Goal: Task Accomplishment & Management: Use online tool/utility

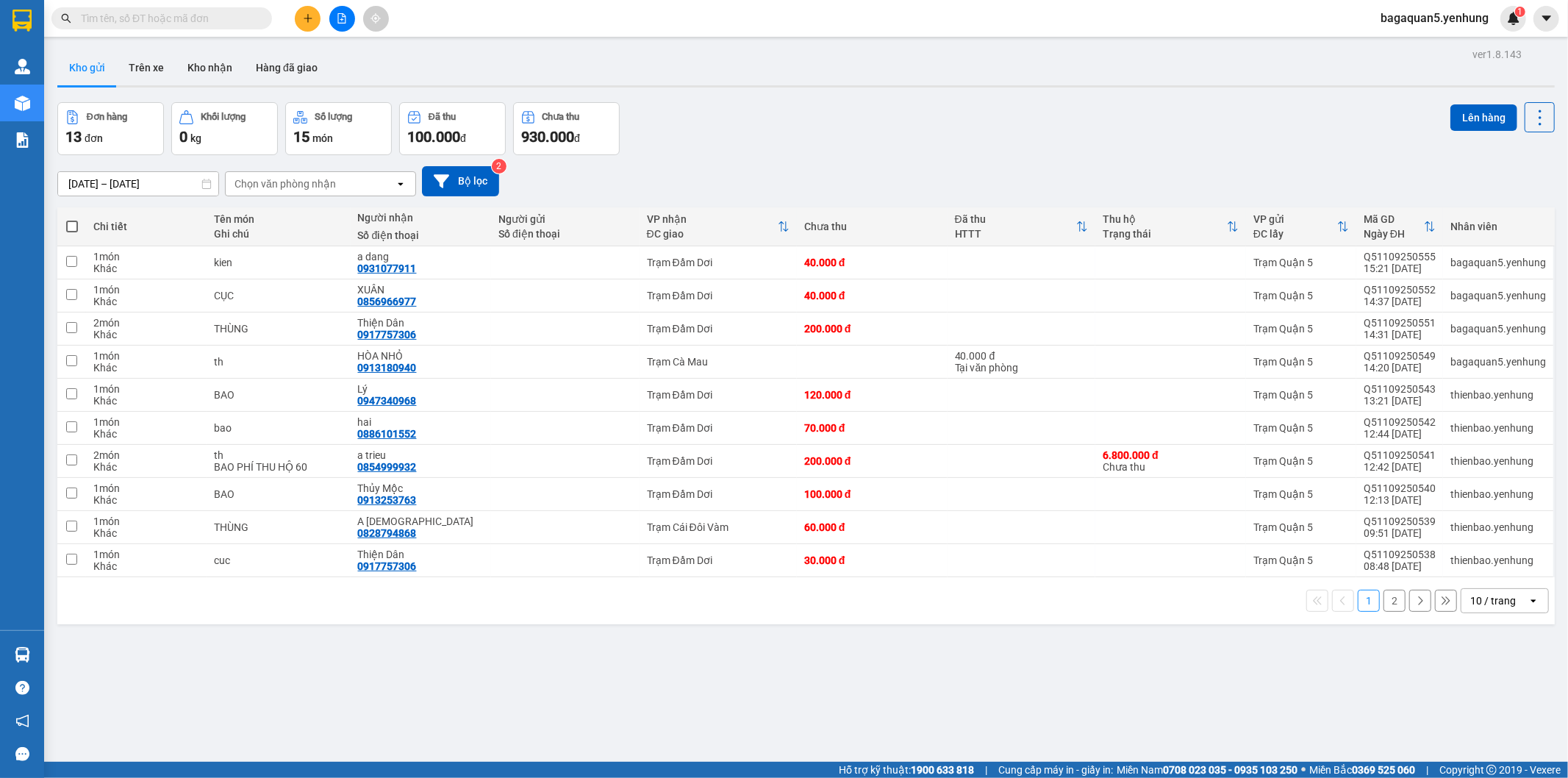
click at [337, 20] on icon "file-add" at bounding box center [342, 18] width 10 height 10
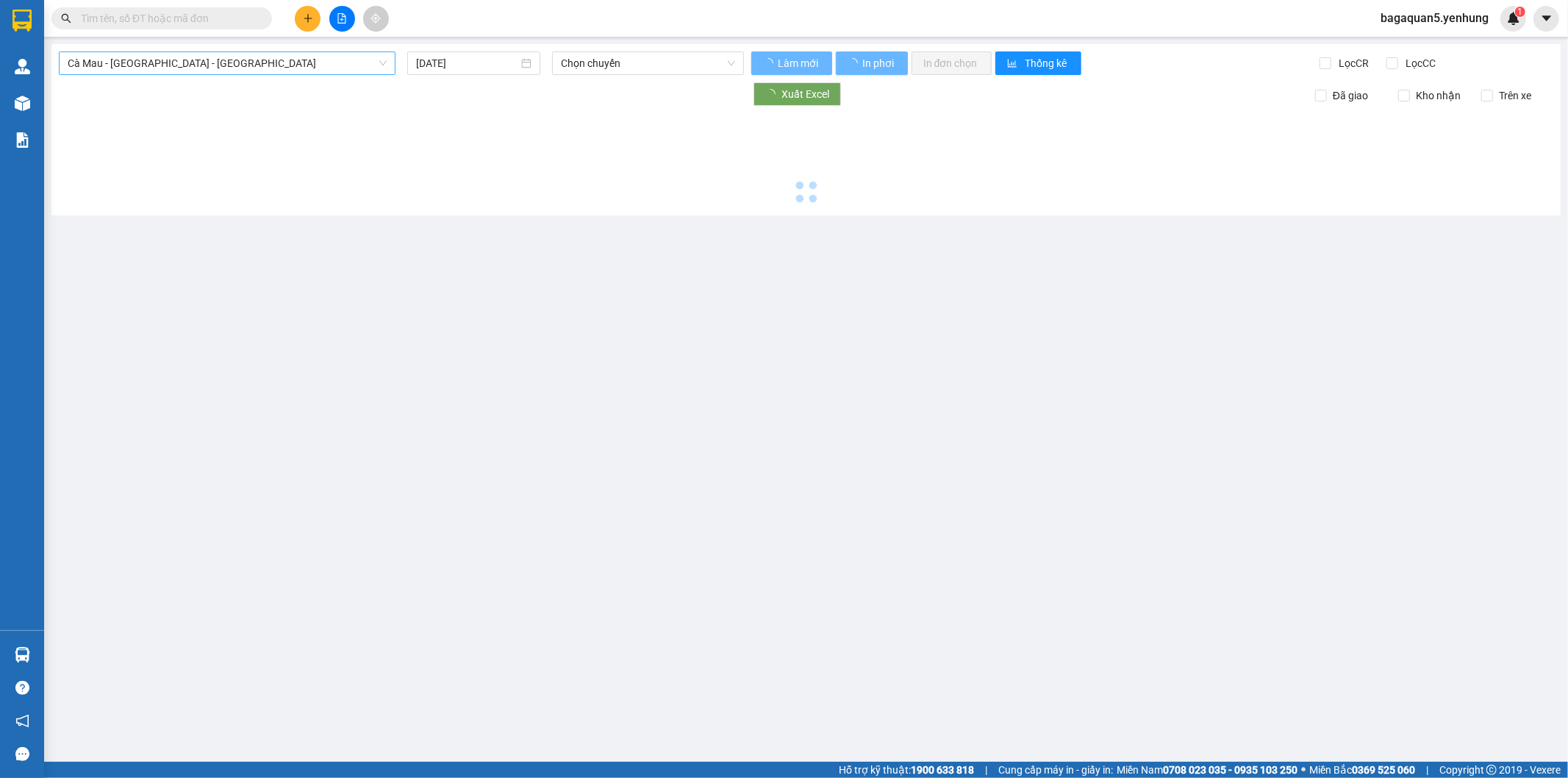
click at [240, 70] on span "Cà Mau - [GEOGRAPHIC_DATA] - [GEOGRAPHIC_DATA]" at bounding box center [227, 64] width 319 height 22
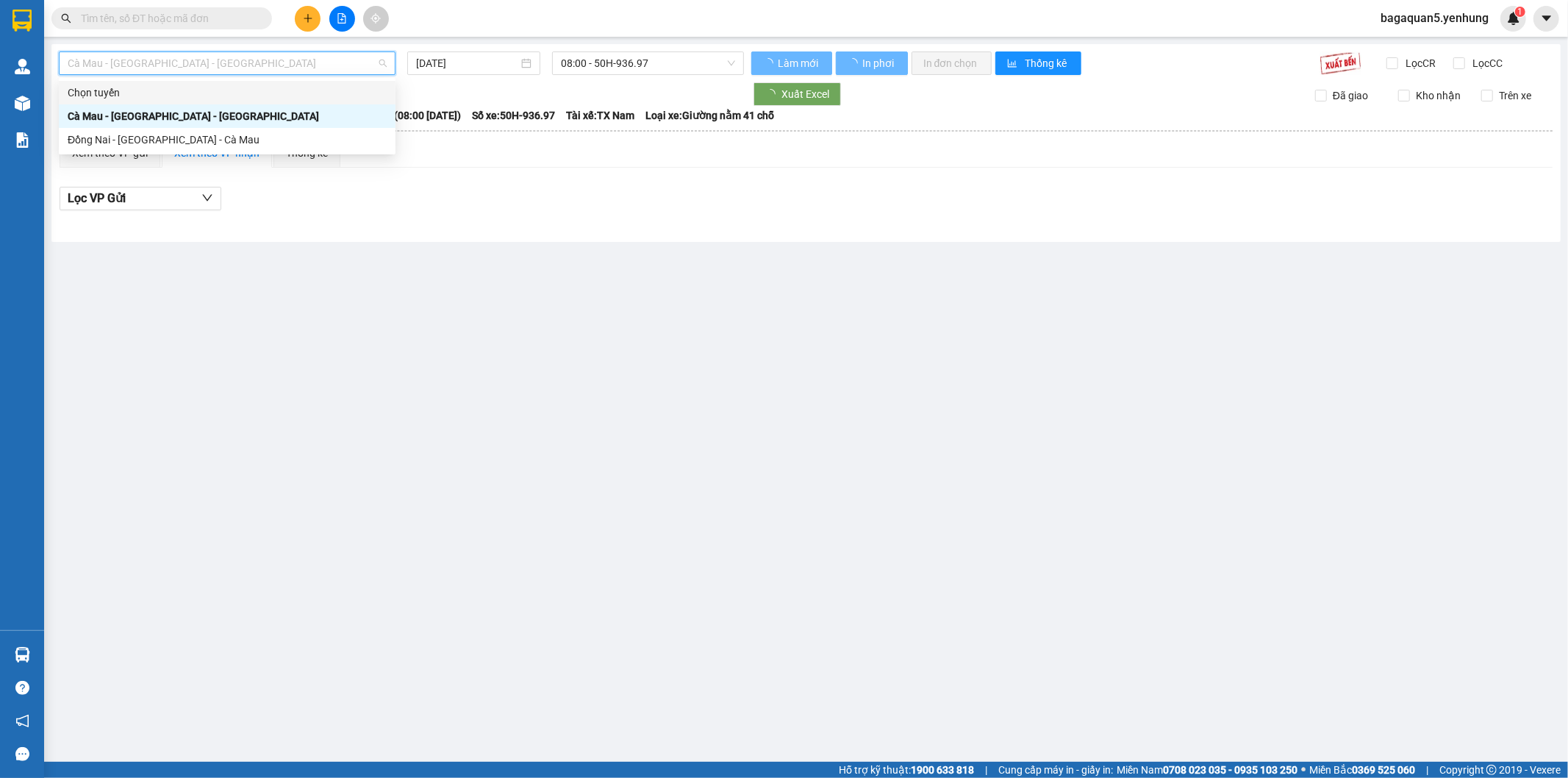
click at [499, 99] on div at bounding box center [400, 94] width 685 height 23
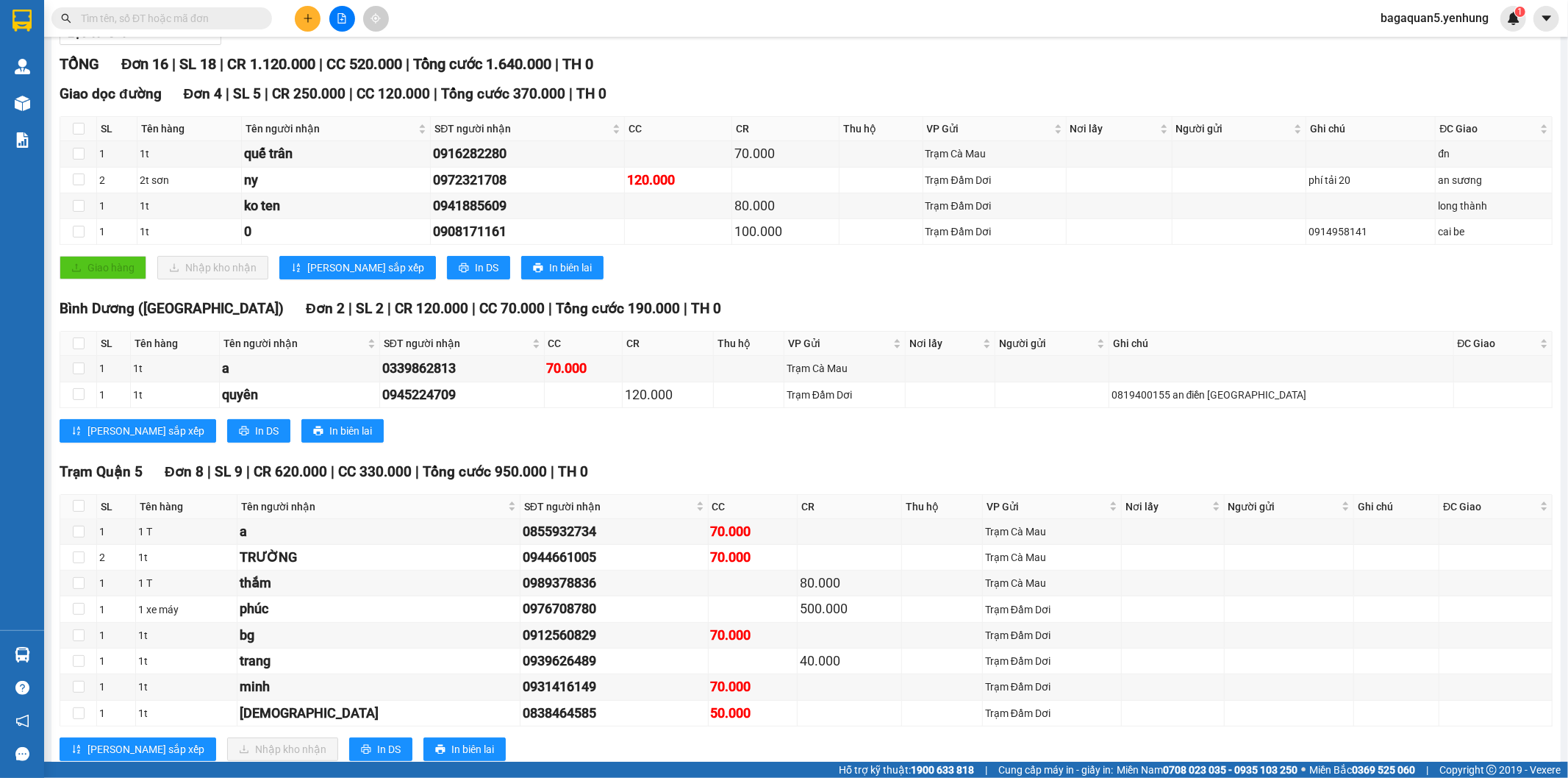
scroll to position [370, 0]
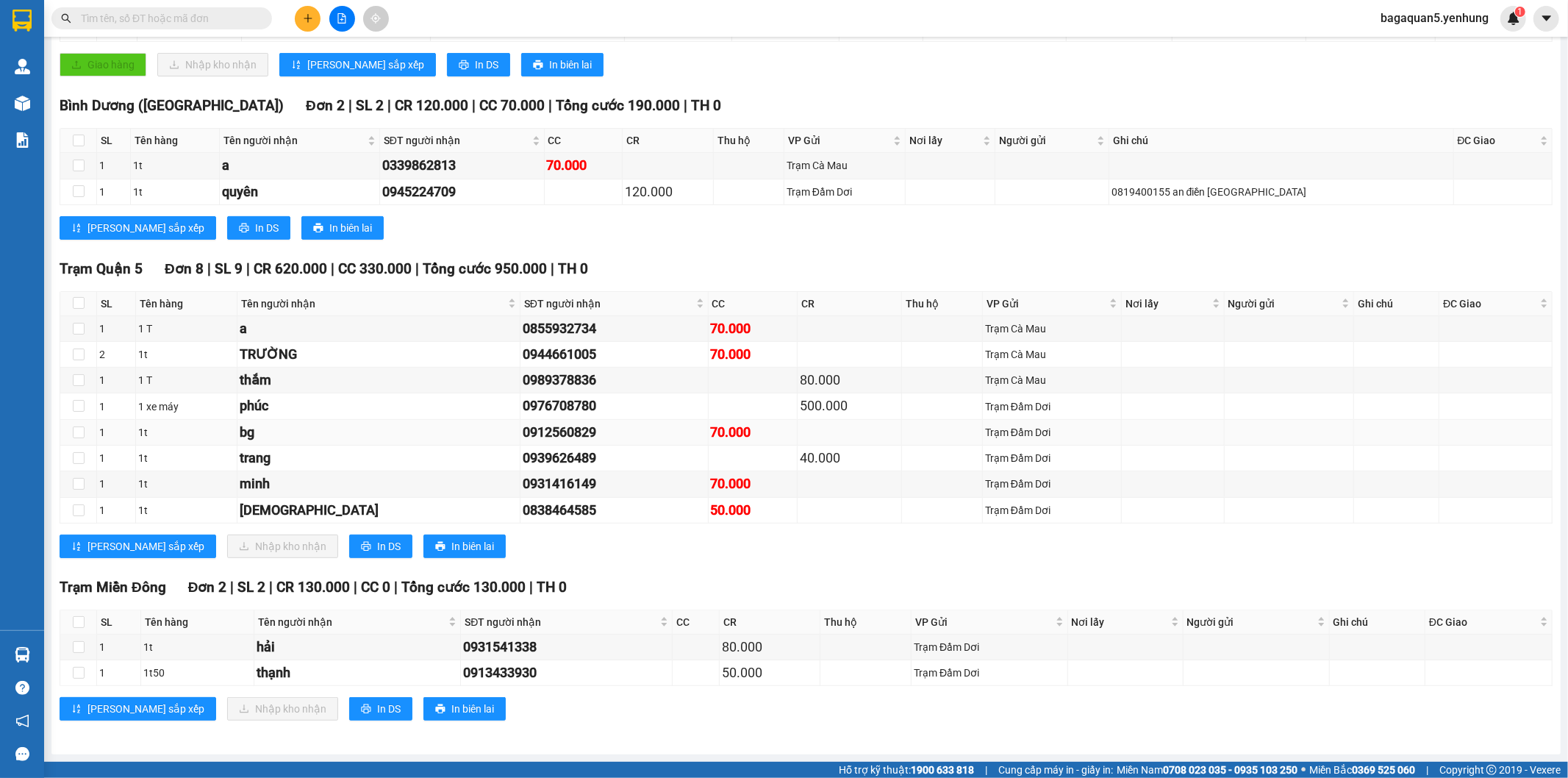
click at [523, 434] on div "0912560829" at bounding box center [614, 433] width 183 height 21
click at [523, 436] on div "0912560829" at bounding box center [614, 433] width 183 height 21
drag, startPoint x: 515, startPoint y: 433, endPoint x: 431, endPoint y: 433, distance: 84.0
click at [431, 433] on tr "1 1t bg 0912560829 70.000 Trạm Đầm Dơi" at bounding box center [806, 433] width 1492 height 26
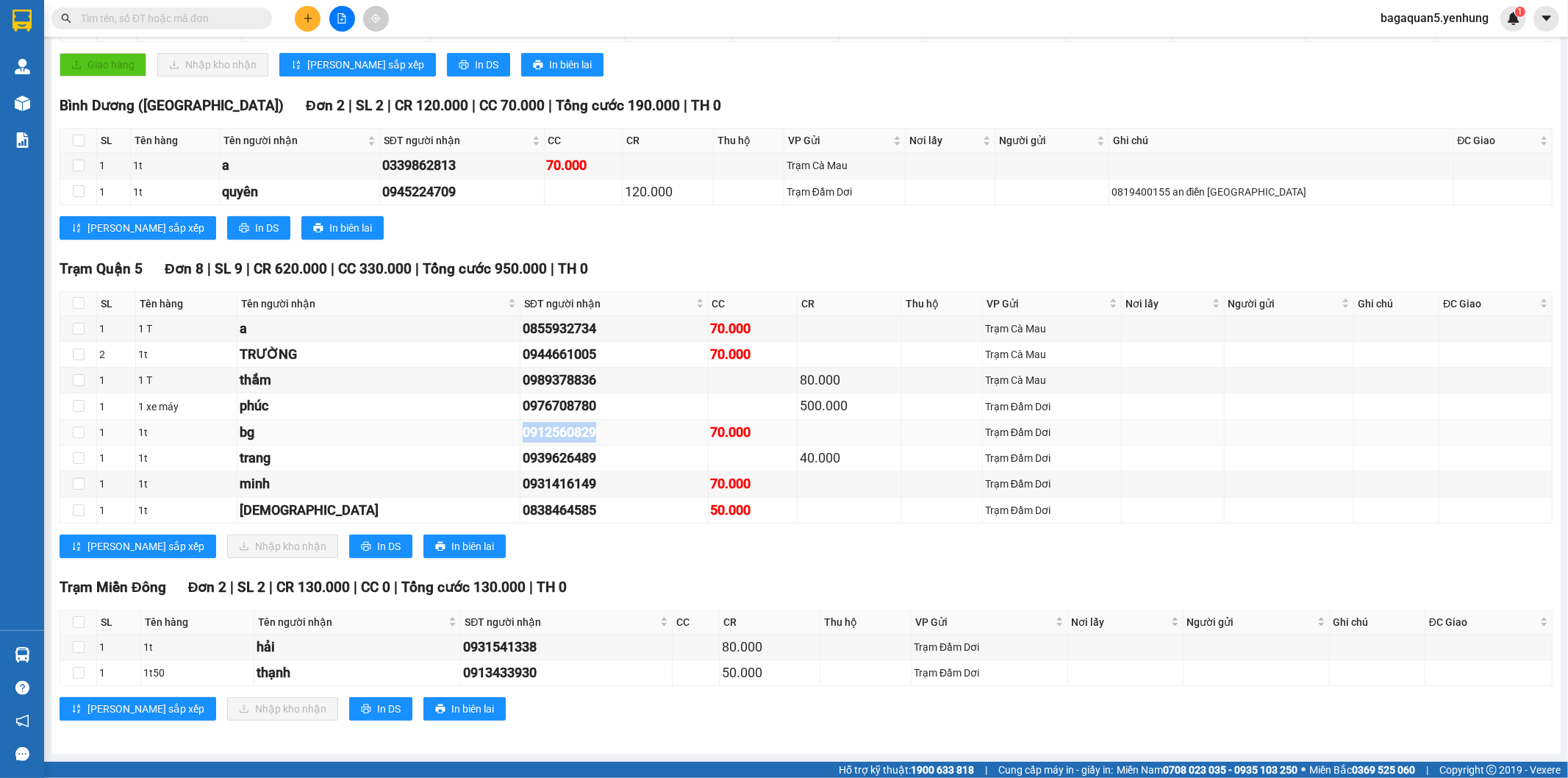
click at [431, 433] on div "bg" at bounding box center [378, 433] width 278 height 21
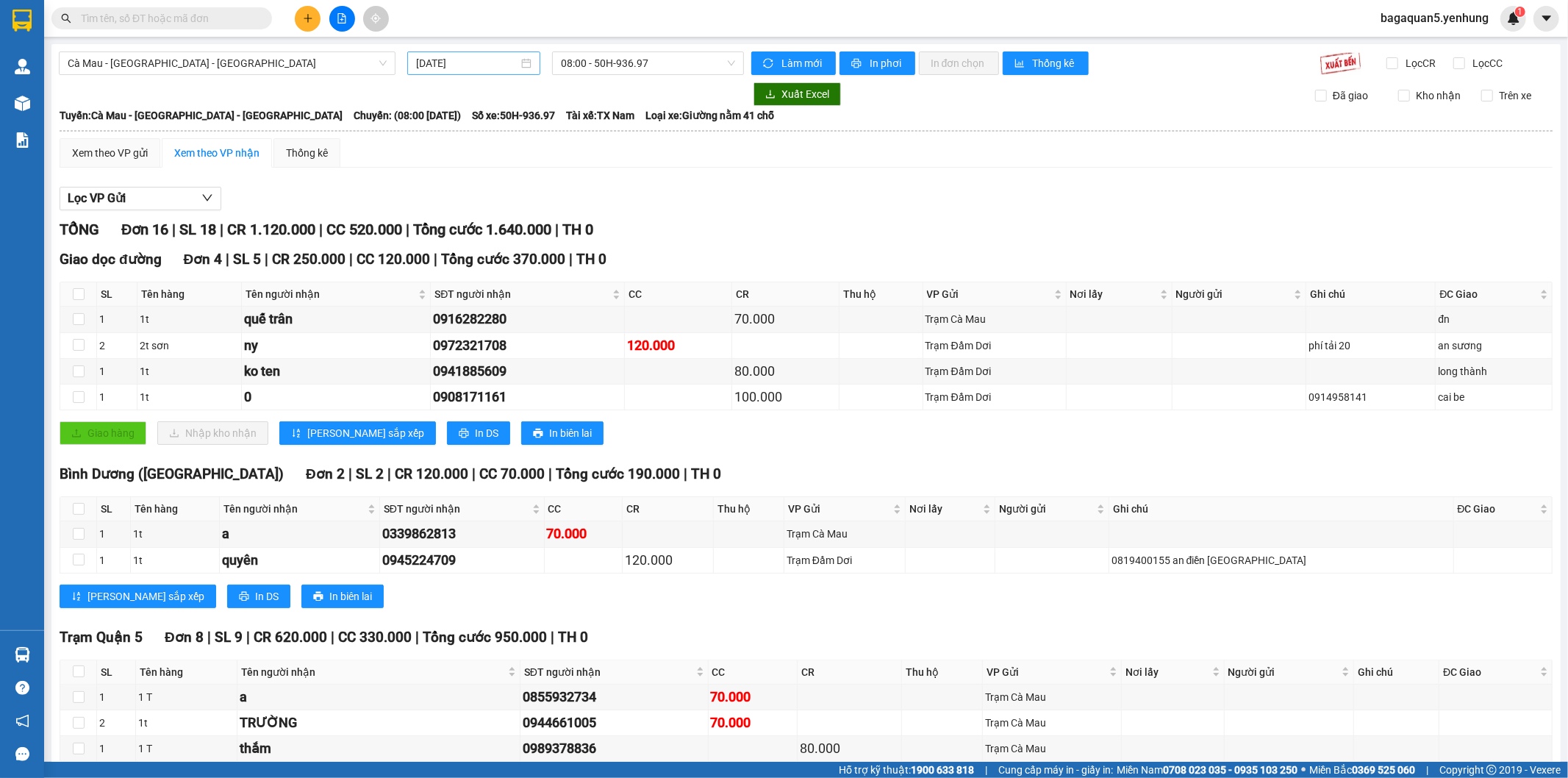
click at [489, 73] on div "[DATE]" at bounding box center [474, 63] width 133 height 23
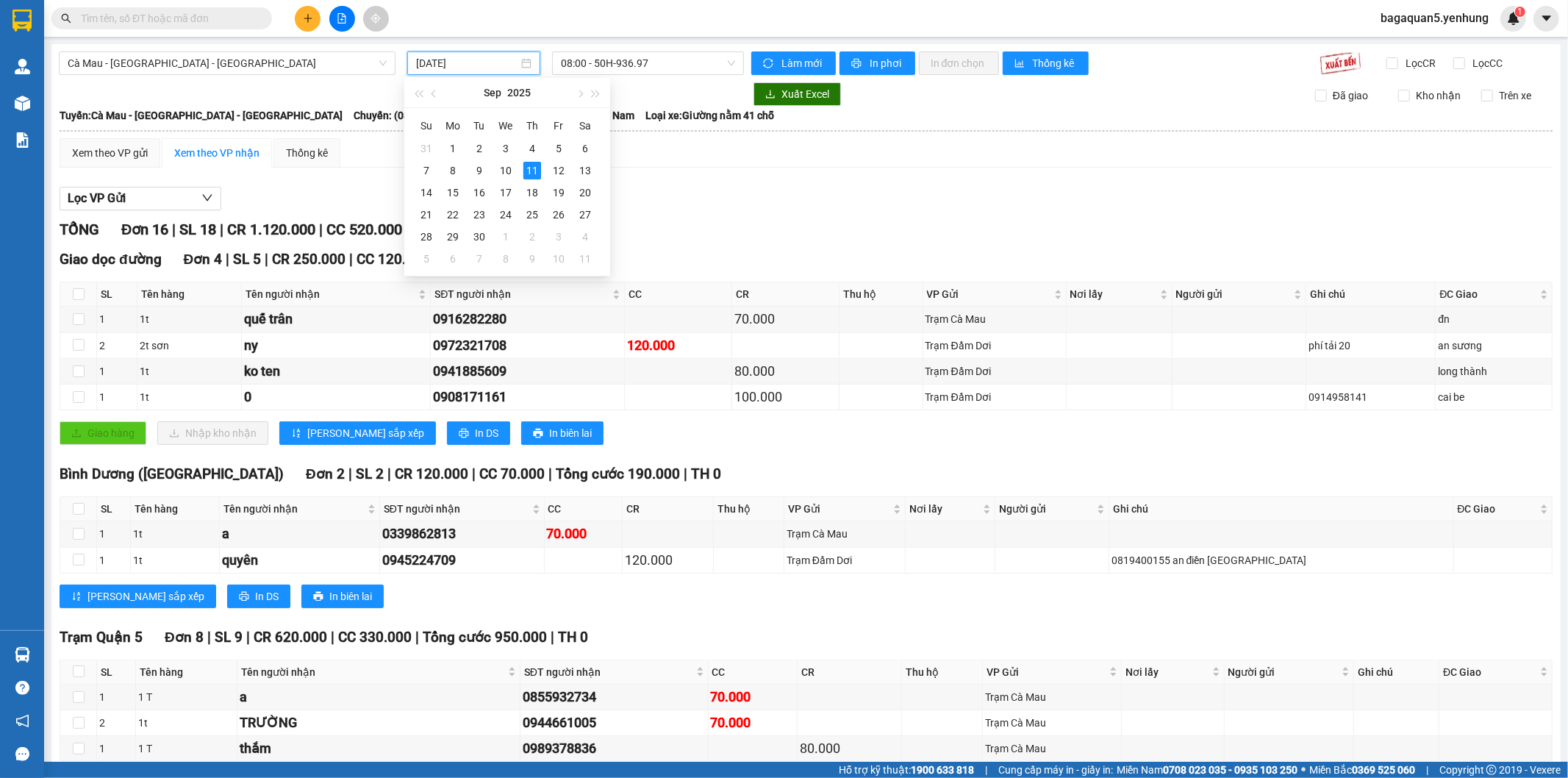
click at [496, 67] on input "[DATE]" at bounding box center [467, 63] width 102 height 16
click at [509, 162] on div "10" at bounding box center [505, 171] width 17 height 17
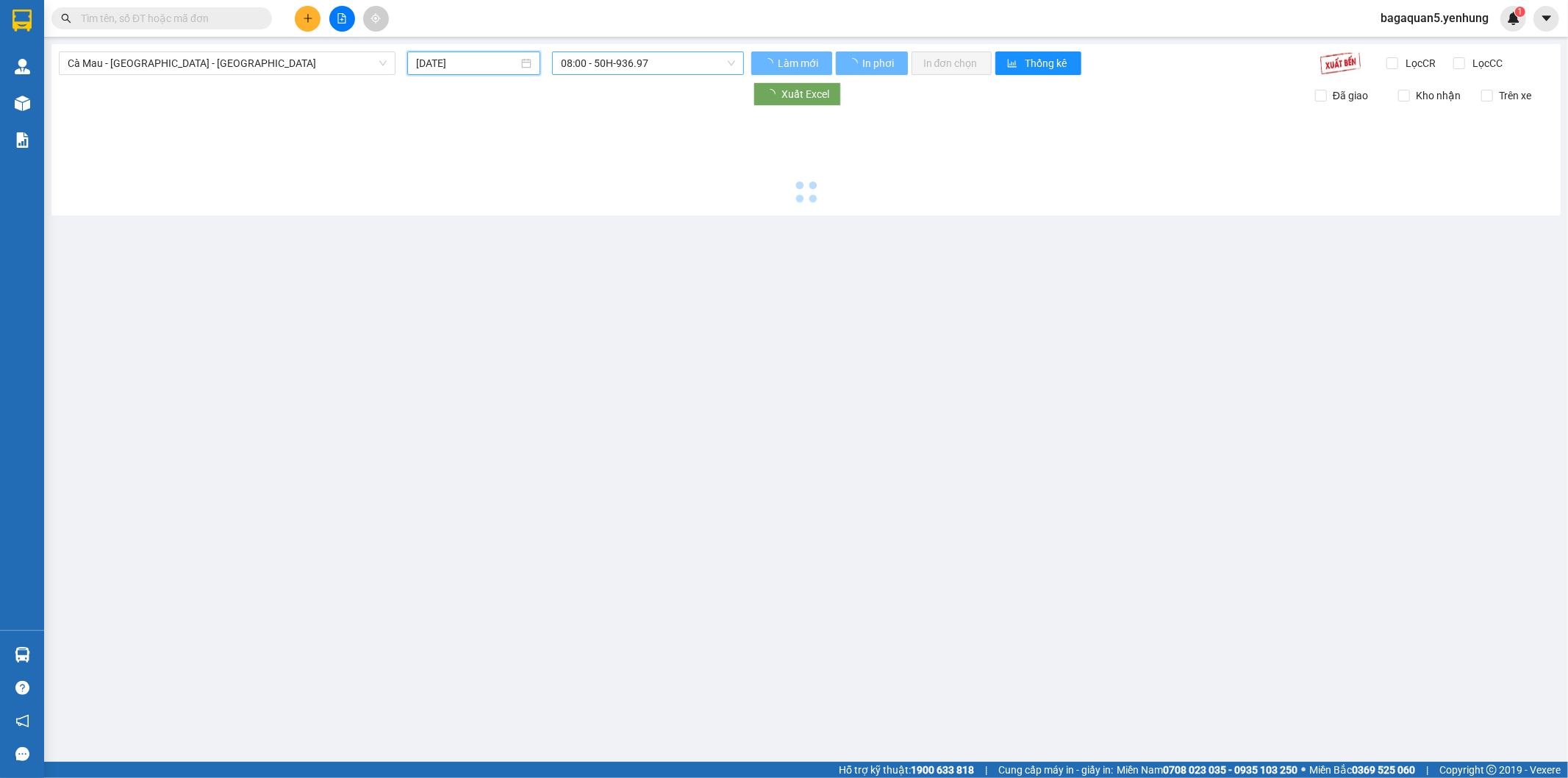
type input "[DATE]"
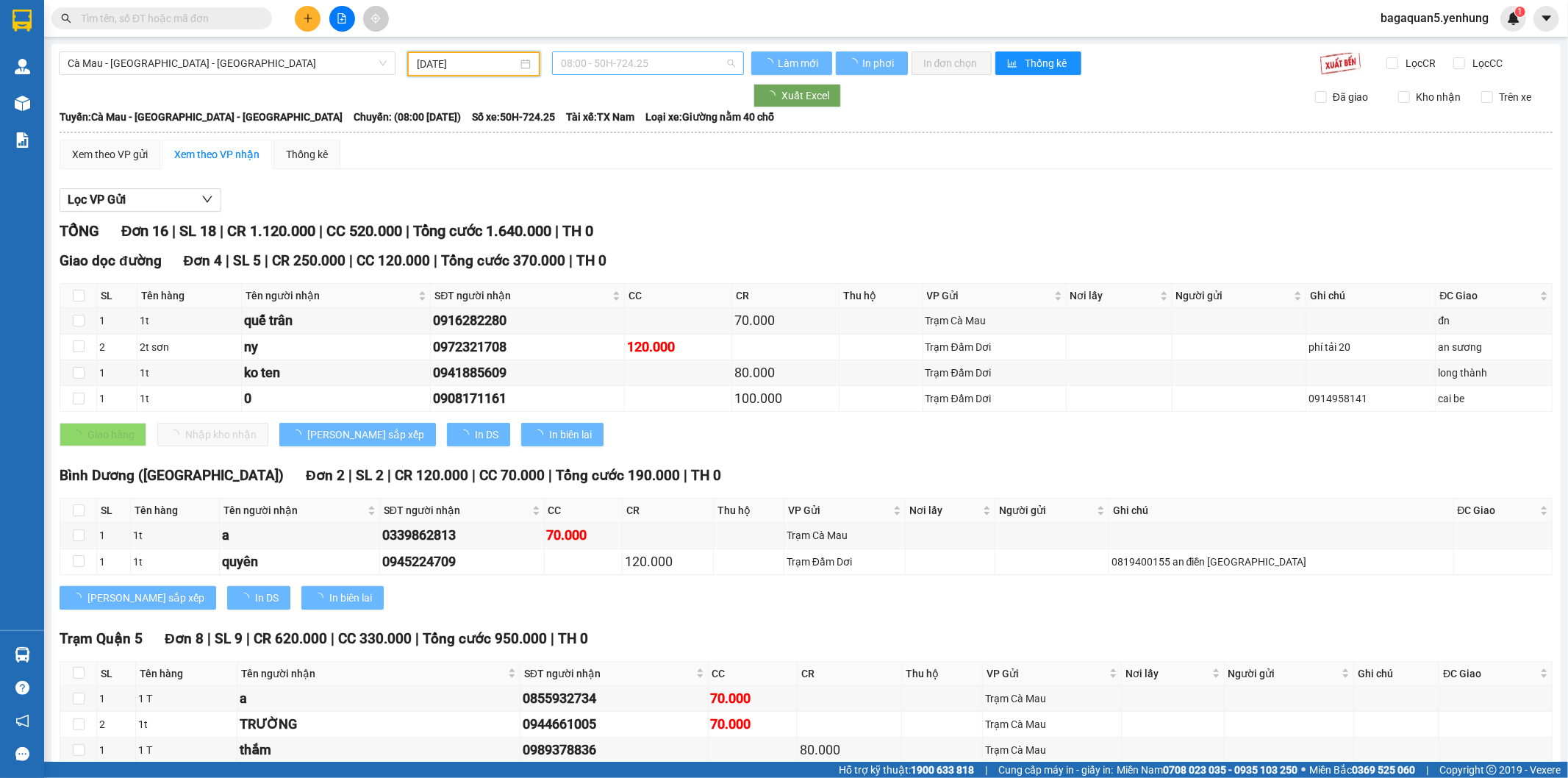
click at [616, 72] on span "08:00 - 50H-724.25" at bounding box center [647, 64] width 173 height 22
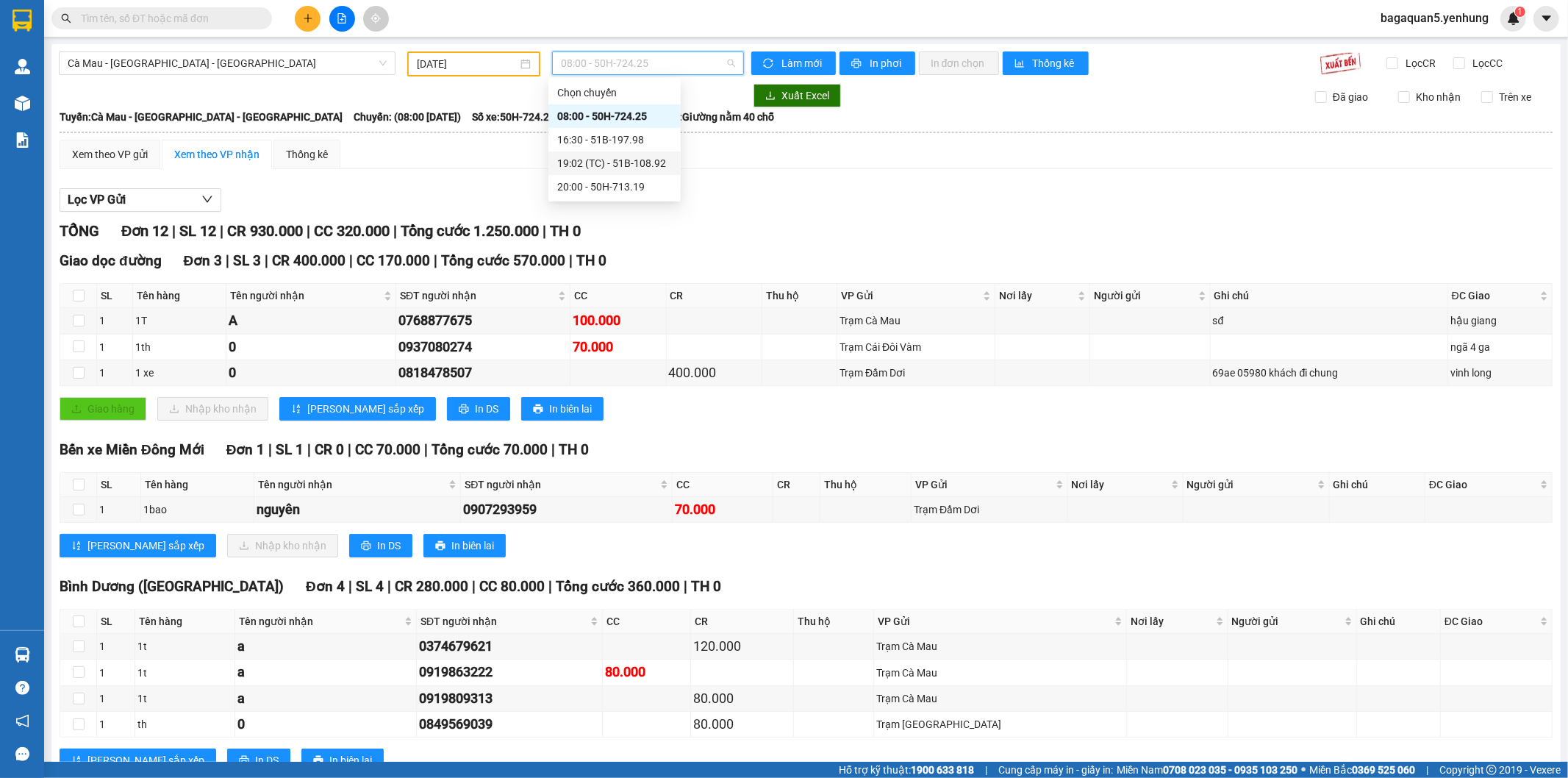
click at [601, 160] on div "19:02 (TC) - 51B-108.92" at bounding box center [614, 163] width 115 height 16
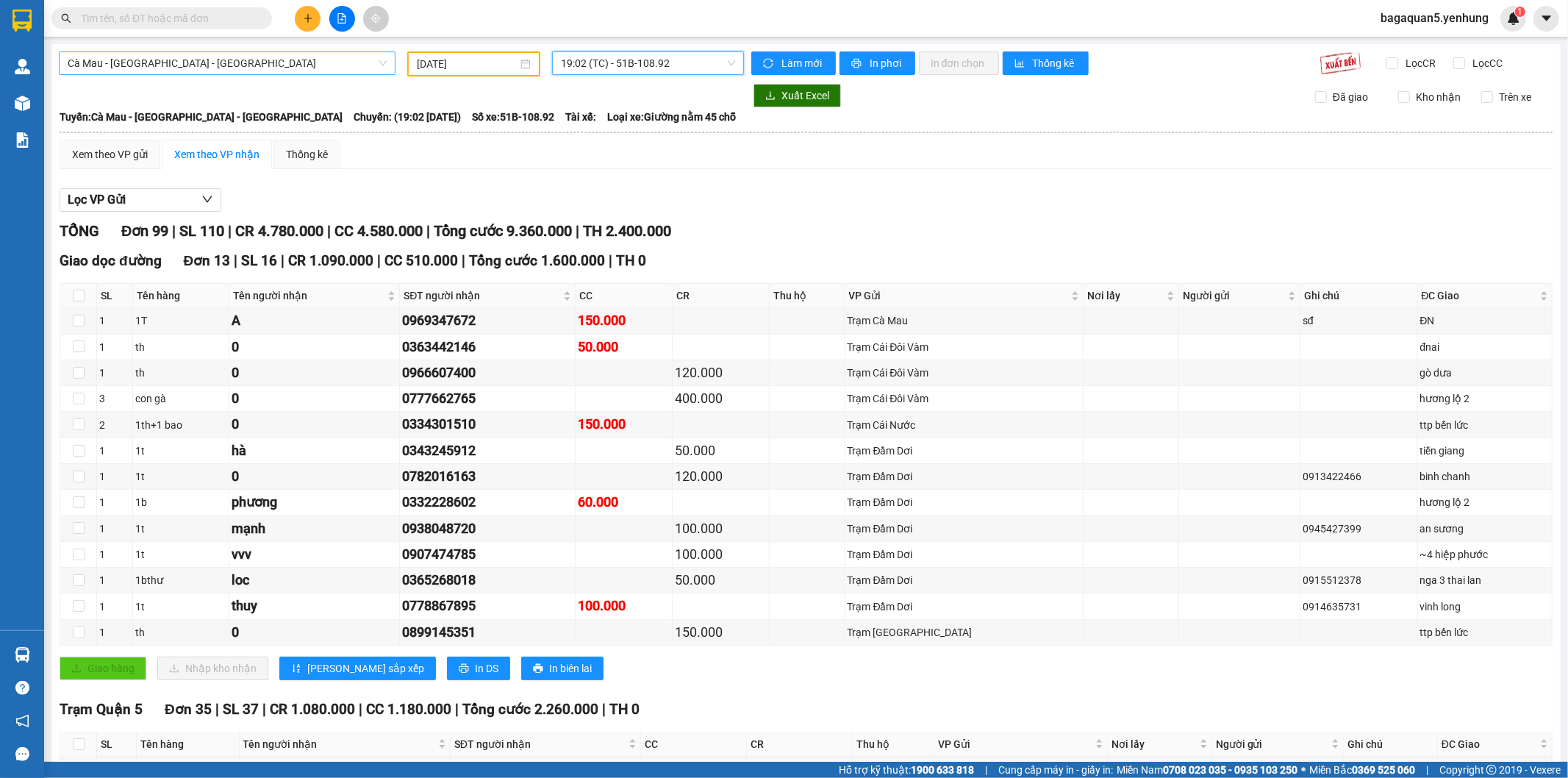
click at [276, 57] on span "Cà Mau - [GEOGRAPHIC_DATA] - [GEOGRAPHIC_DATA]" at bounding box center [227, 64] width 319 height 22
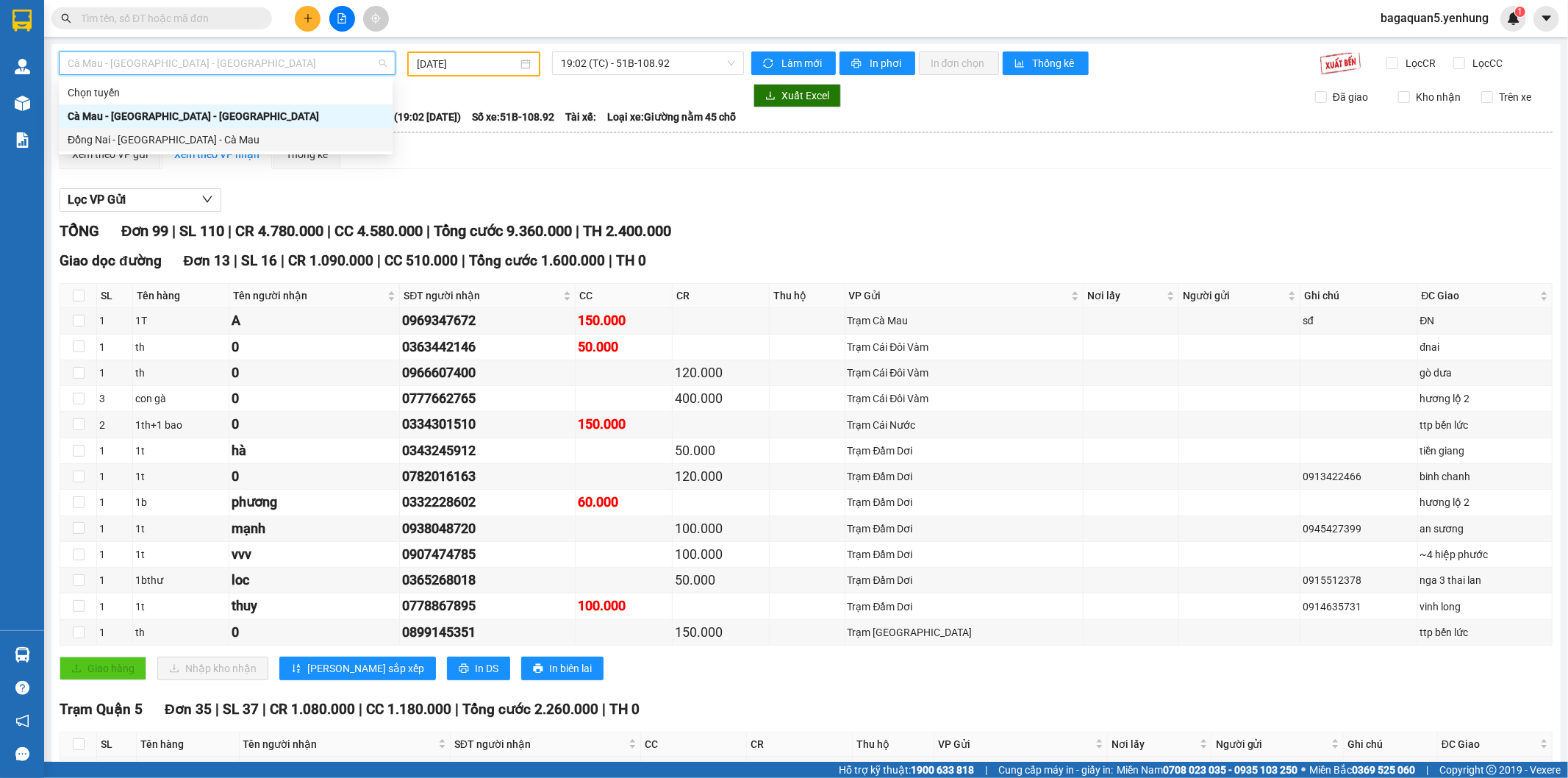
click at [221, 130] on div "Đồng Nai - [GEOGRAPHIC_DATA] - Cà Mau" at bounding box center [225, 140] width 333 height 23
type input "[DATE]"
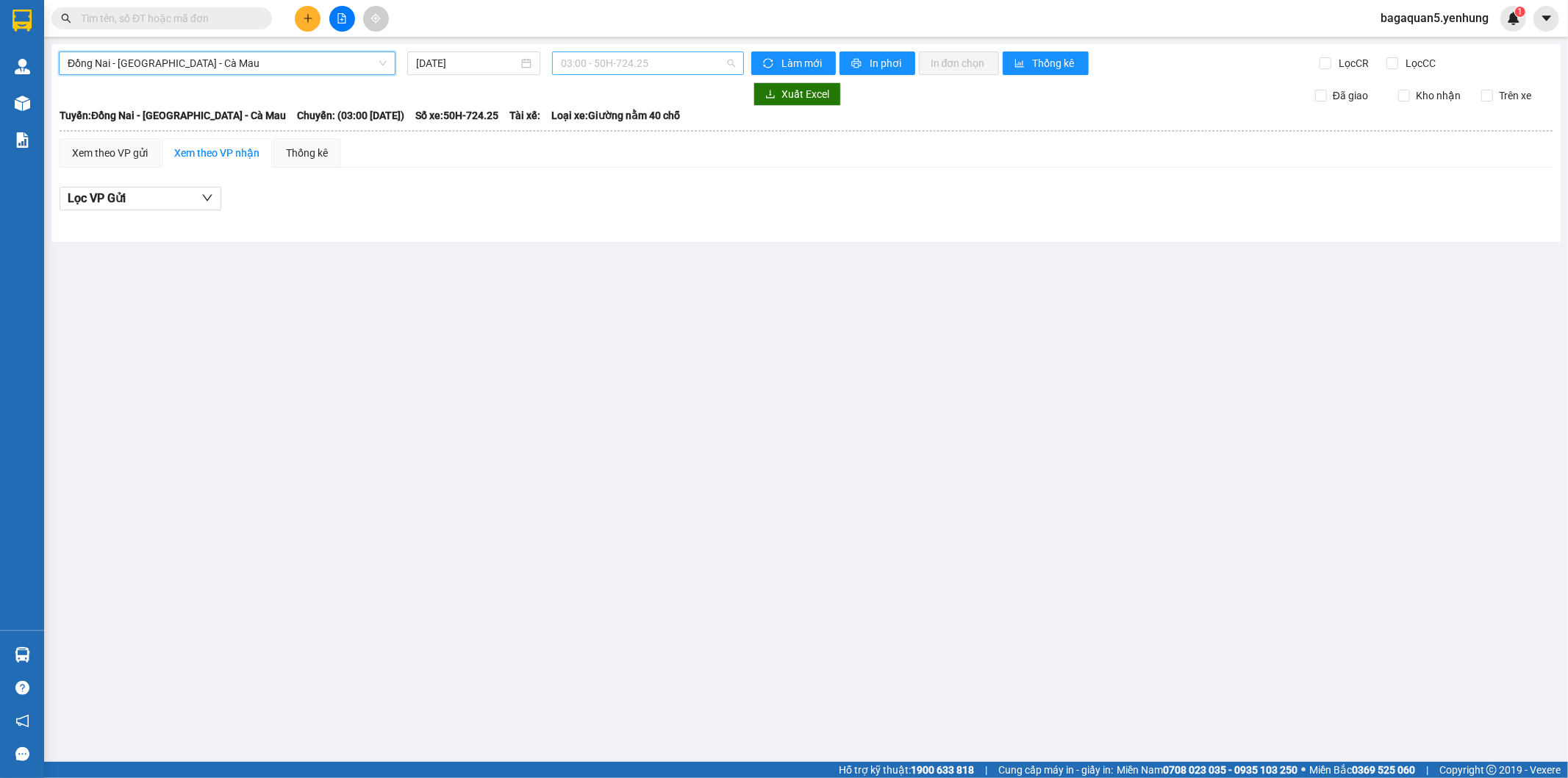
click at [645, 53] on span "03:00 - 50H-724.25" at bounding box center [647, 64] width 173 height 22
click at [599, 70] on span "03:00 - 50H-724.25" at bounding box center [647, 64] width 173 height 22
click at [326, 68] on span "Đồng Nai - [GEOGRAPHIC_DATA] - Cà Mau" at bounding box center [227, 64] width 319 height 22
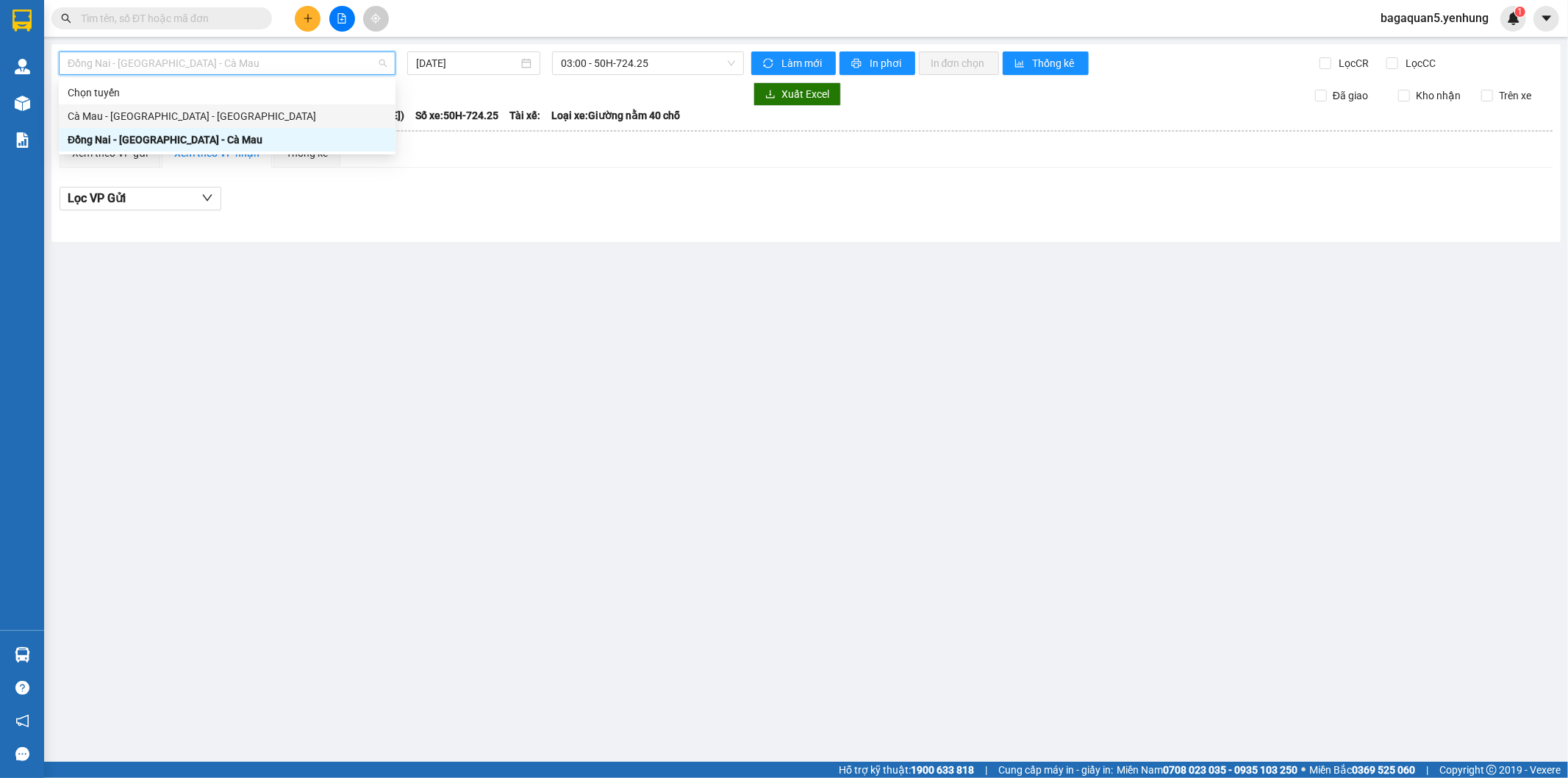
click at [299, 115] on div "Cà Mau - [GEOGRAPHIC_DATA] - [GEOGRAPHIC_DATA]" at bounding box center [227, 115] width 319 height 16
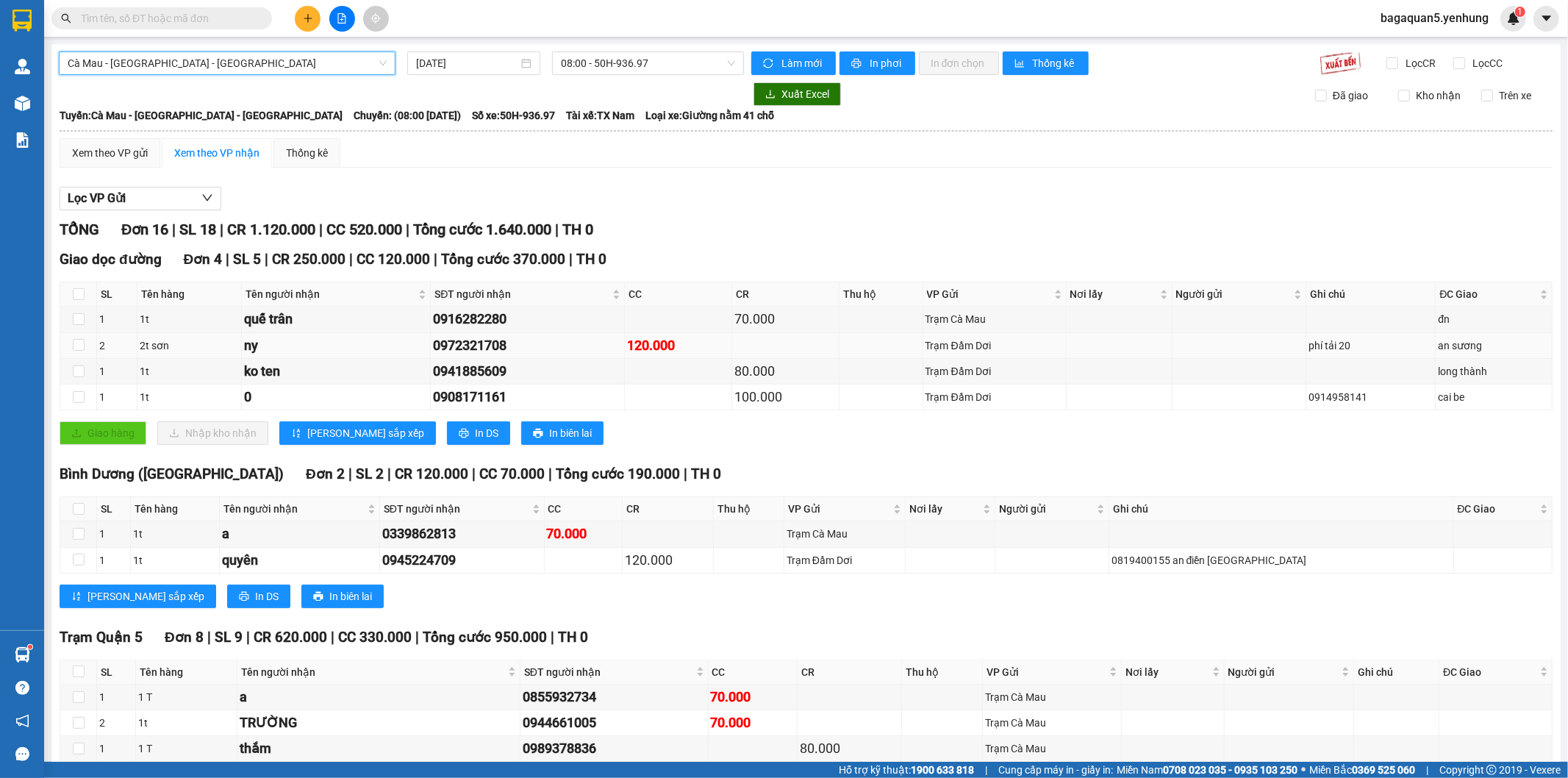
click at [1149, 355] on td at bounding box center [1119, 346] width 106 height 26
click at [1151, 350] on td at bounding box center [1119, 346] width 106 height 26
click at [1156, 358] on tbody "1 1t quế trân 0916282280 70.000 Trạm Cà Mau đn 2 2t sơn ny 0972321708 120.000 T…" at bounding box center [806, 358] width 1492 height 103
click at [1157, 359] on td at bounding box center [1119, 372] width 106 height 26
click at [1158, 361] on td at bounding box center [1119, 372] width 106 height 26
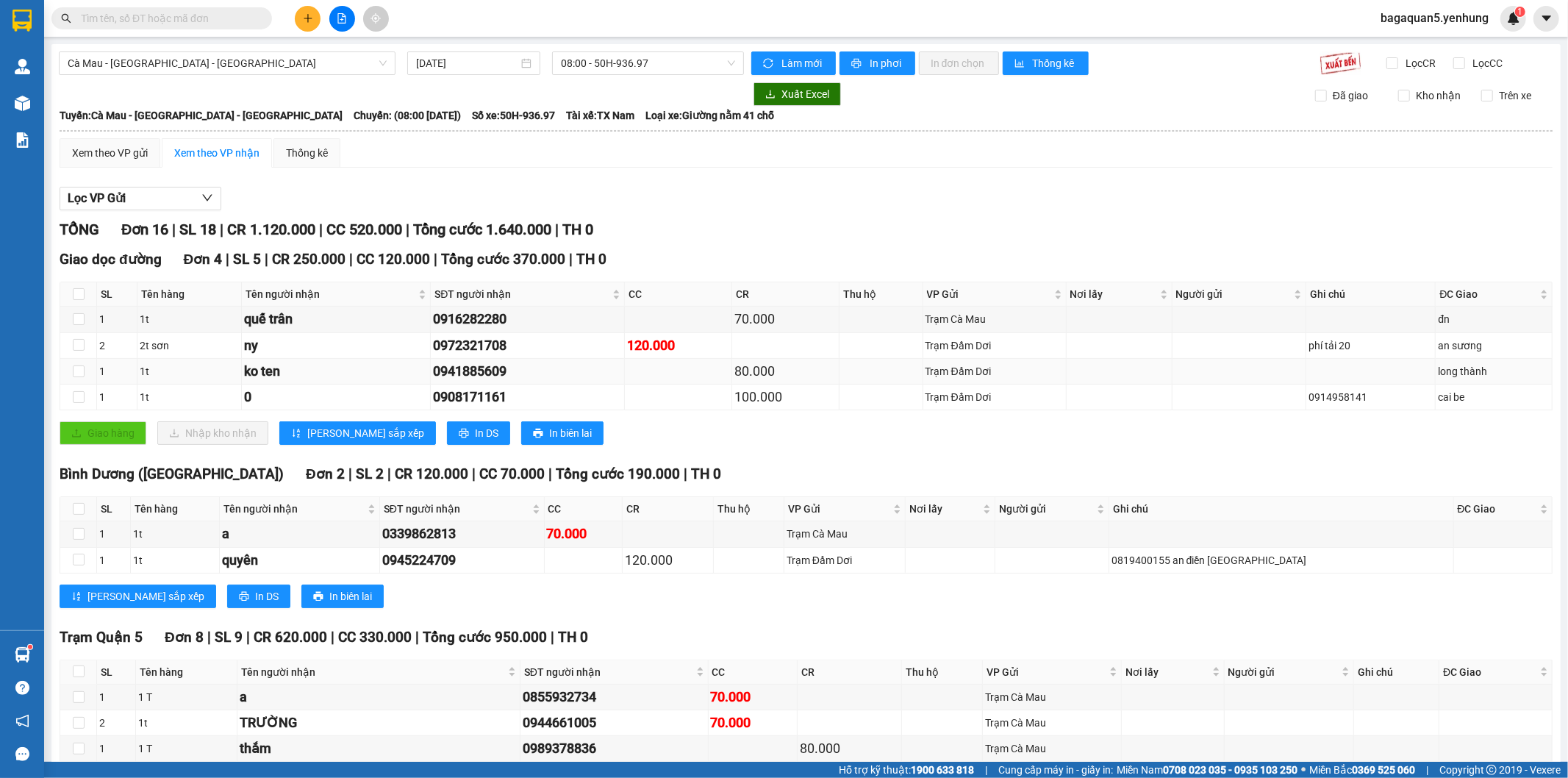
click at [1158, 362] on td at bounding box center [1119, 372] width 106 height 26
click at [1156, 358] on td at bounding box center [1119, 346] width 106 height 26
click at [1156, 359] on td at bounding box center [1119, 372] width 106 height 26
click at [1156, 361] on td at bounding box center [1119, 372] width 106 height 26
click at [1162, 363] on td at bounding box center [1119, 372] width 106 height 26
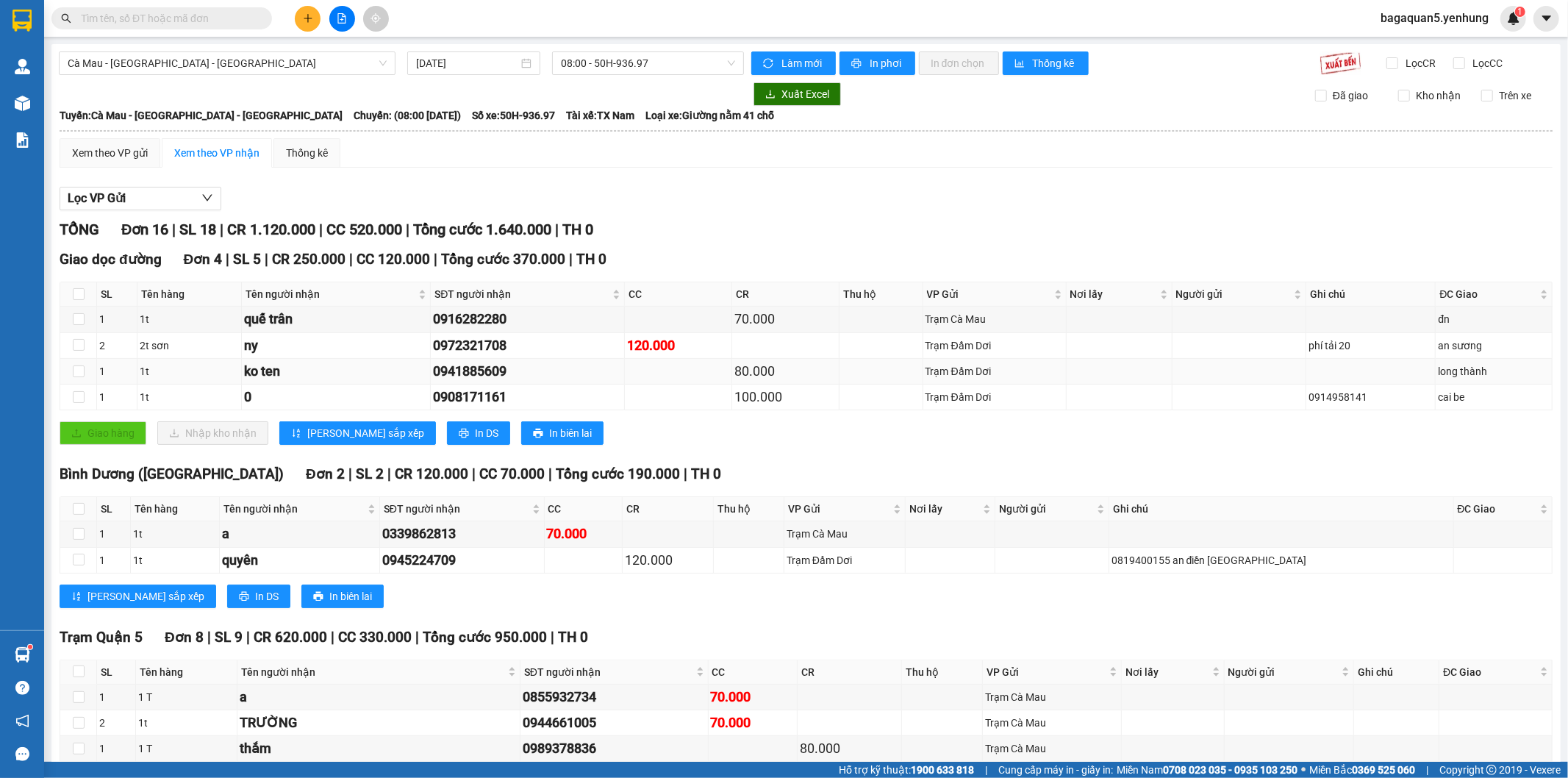
click at [1162, 363] on td at bounding box center [1119, 372] width 106 height 26
click at [1159, 359] on td at bounding box center [1119, 372] width 106 height 26
drag, startPoint x: 1159, startPoint y: 359, endPoint x: 1137, endPoint y: 341, distance: 28.4
click at [1158, 359] on td at bounding box center [1119, 372] width 106 height 26
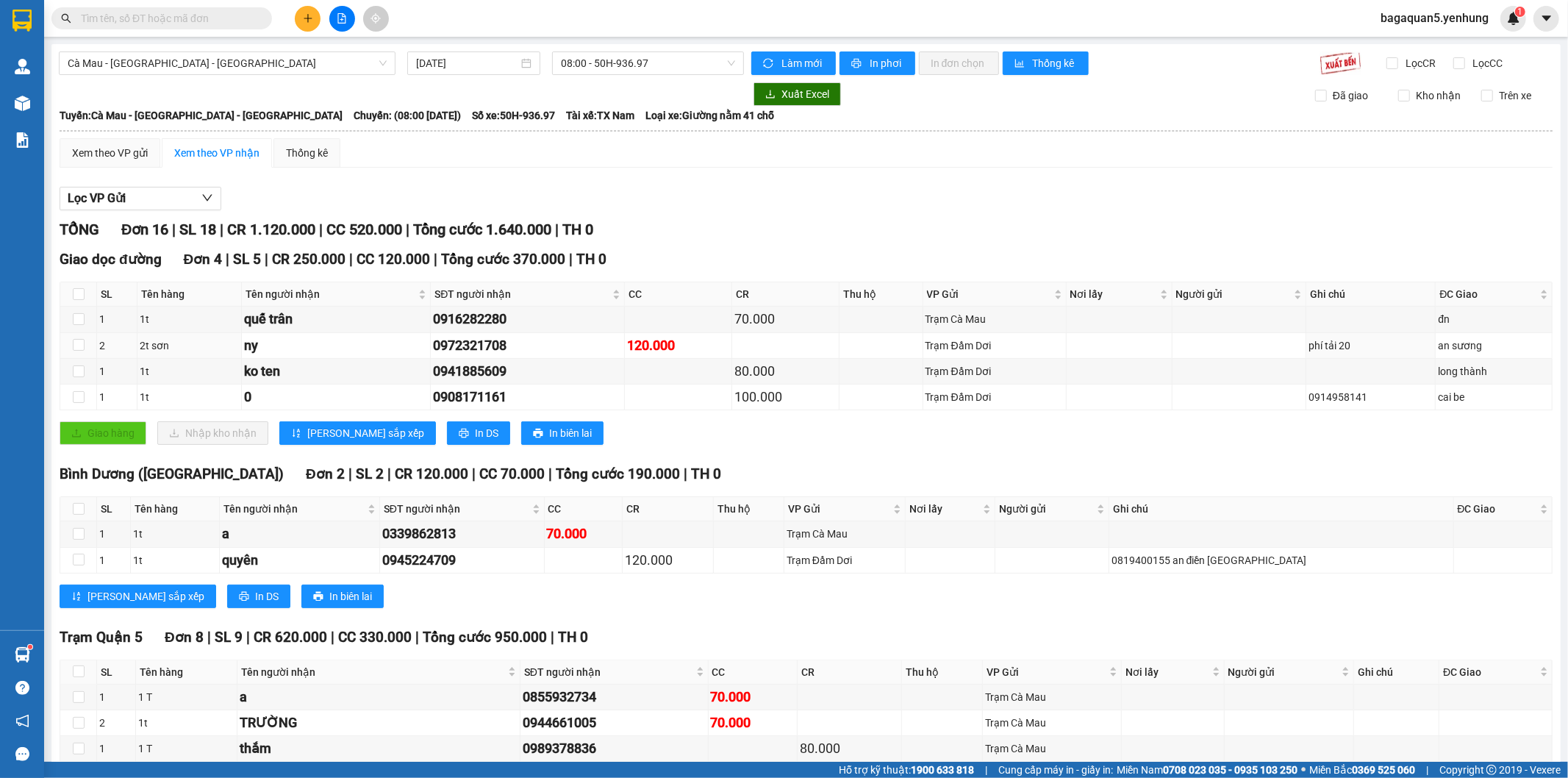
drag, startPoint x: 1137, startPoint y: 340, endPoint x: 750, endPoint y: 111, distance: 449.7
click at [1136, 340] on td at bounding box center [1119, 346] width 106 height 26
click at [314, 53] on span "Cà Mau - [GEOGRAPHIC_DATA] - [GEOGRAPHIC_DATA]" at bounding box center [227, 64] width 319 height 22
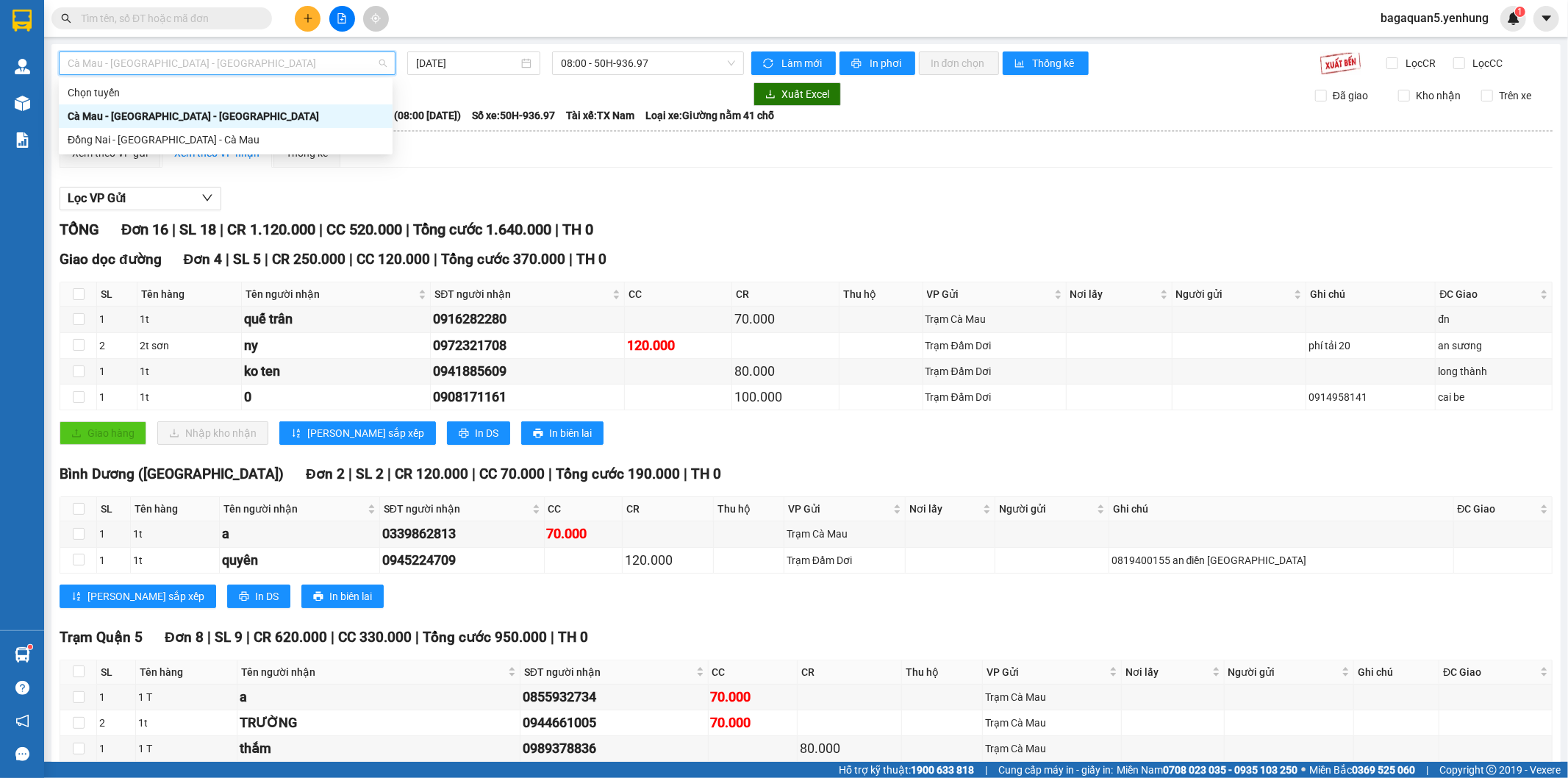
click at [275, 118] on div "Cà Mau - [GEOGRAPHIC_DATA] - [GEOGRAPHIC_DATA]" at bounding box center [226, 115] width 316 height 16
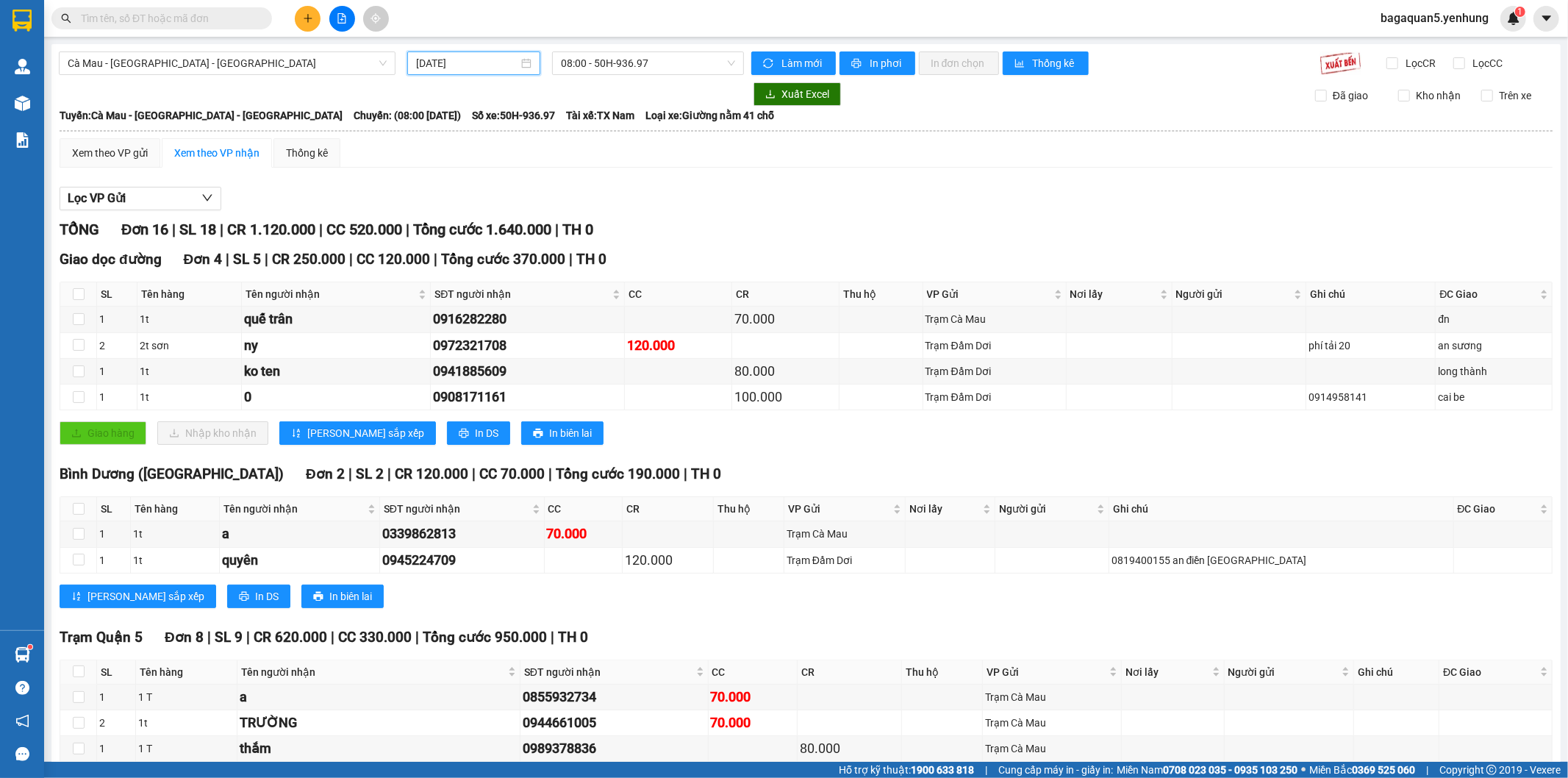
click at [428, 69] on input "[DATE]" at bounding box center [467, 63] width 102 height 16
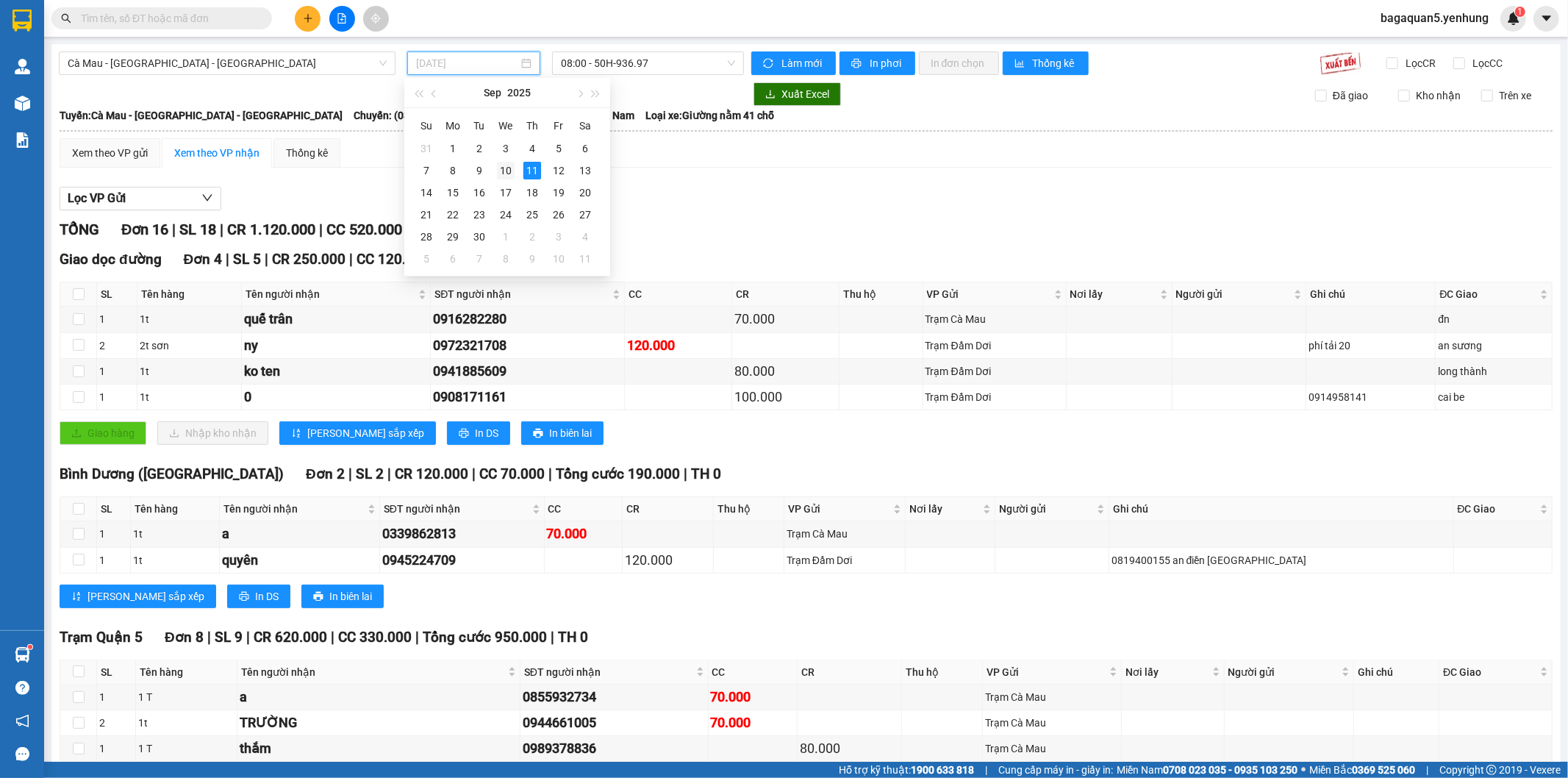
click at [507, 175] on div "10" at bounding box center [505, 171] width 17 height 17
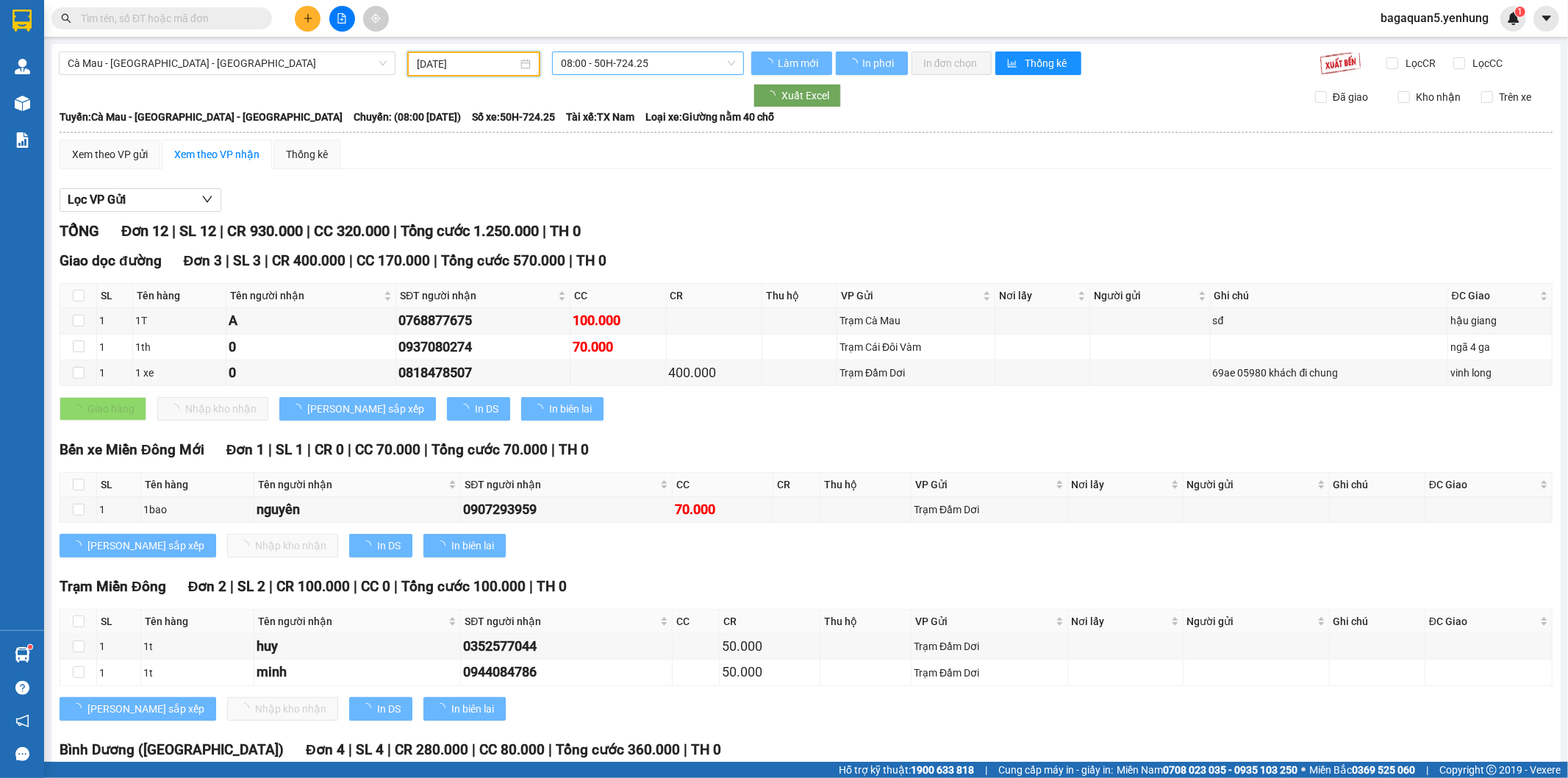
click at [669, 65] on span "08:00 - 50H-724.25" at bounding box center [647, 64] width 173 height 22
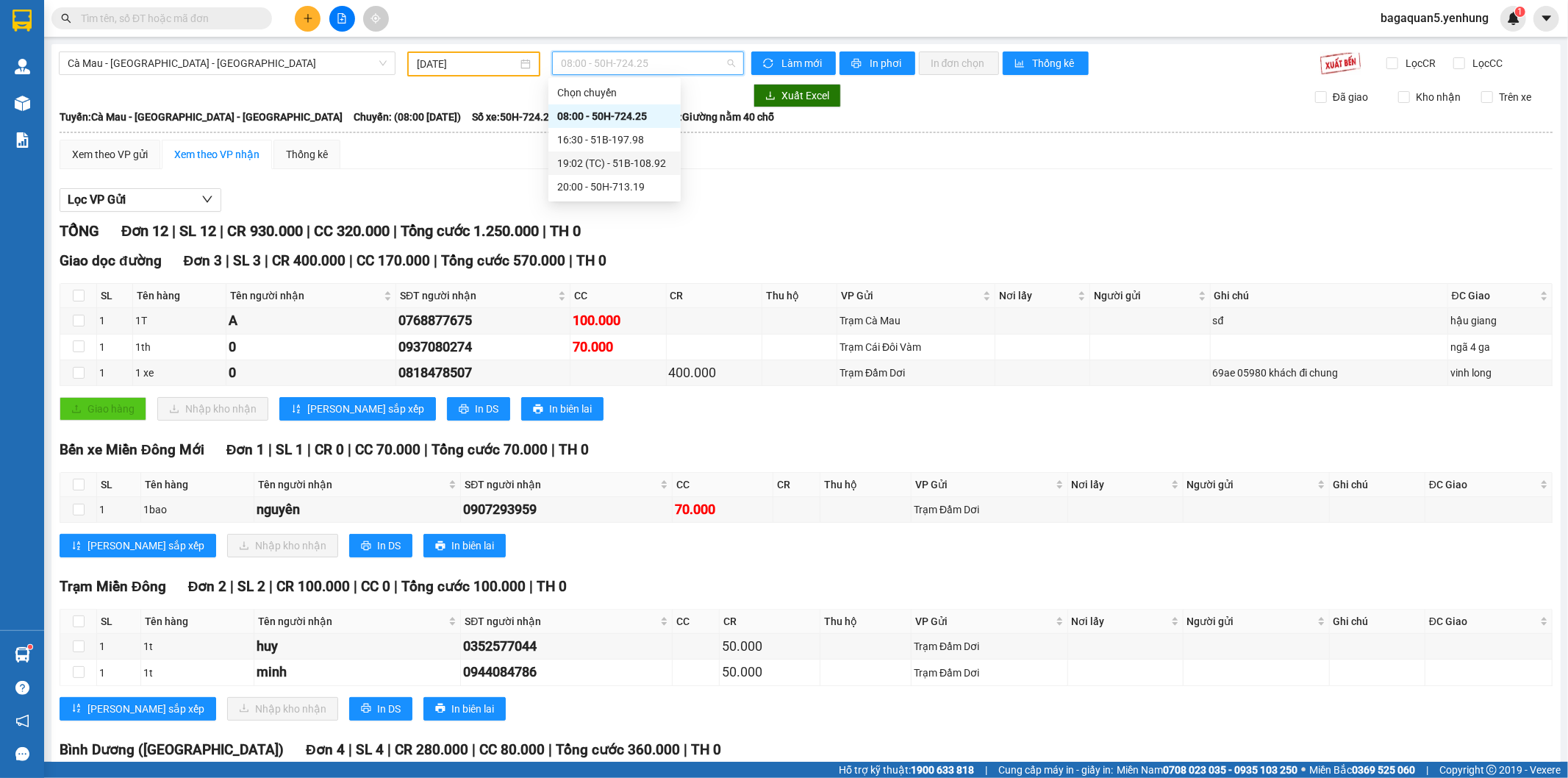
click at [614, 165] on div "19:02 (TC) - 51B-108.92" at bounding box center [614, 163] width 115 height 16
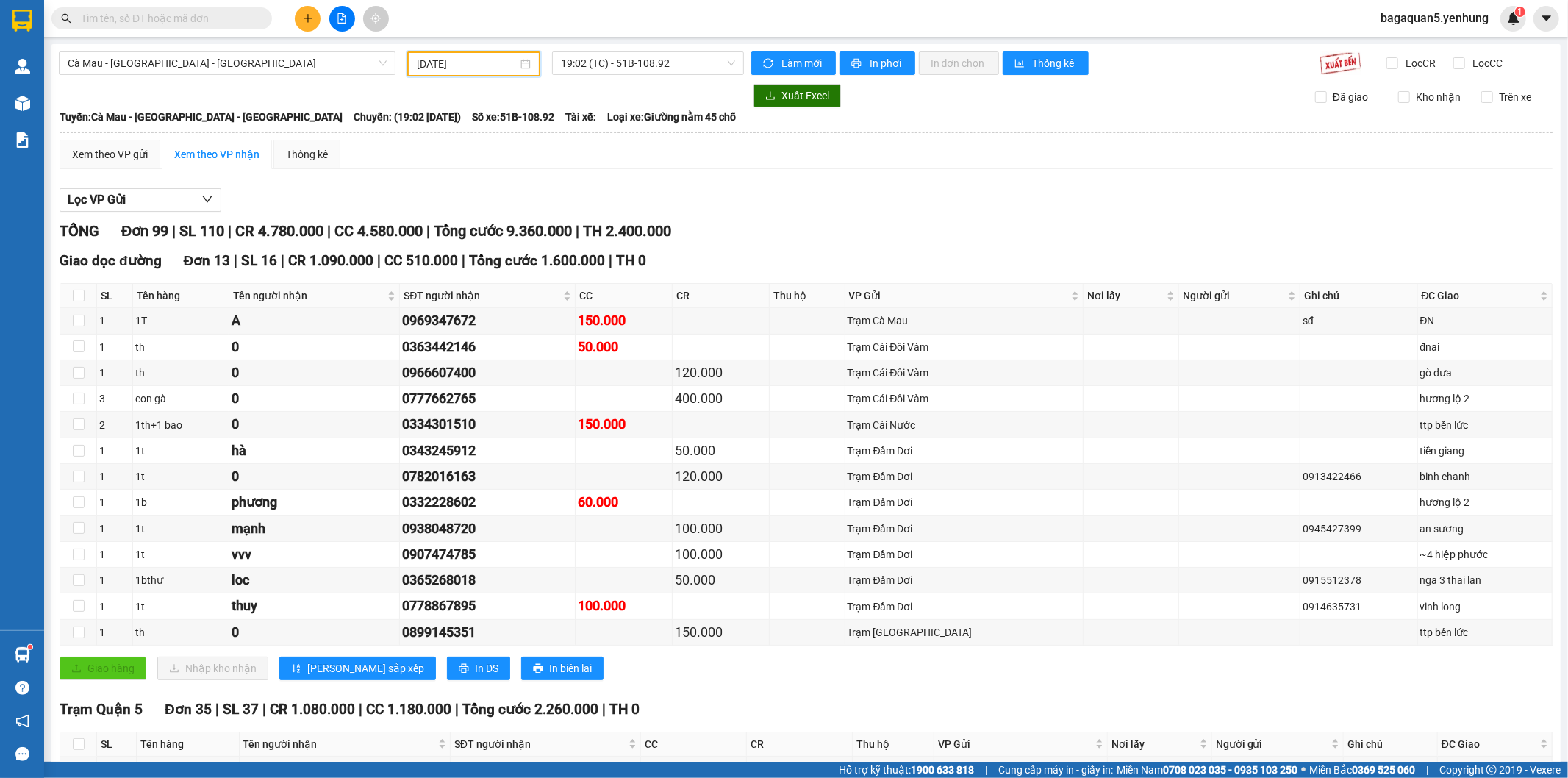
click at [457, 70] on input "[DATE]" at bounding box center [467, 64] width 101 height 16
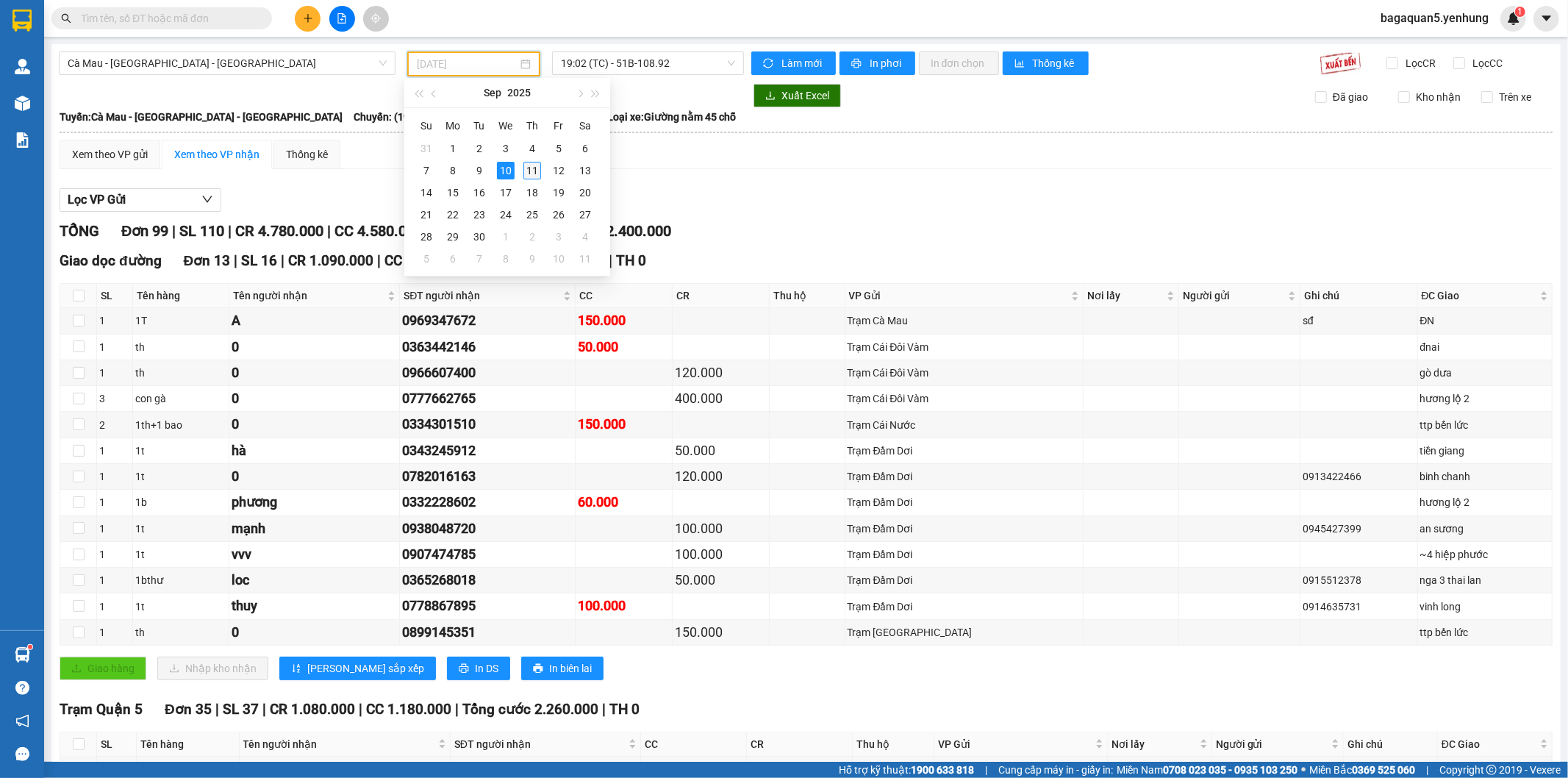
click at [527, 164] on div "11" at bounding box center [532, 171] width 17 height 17
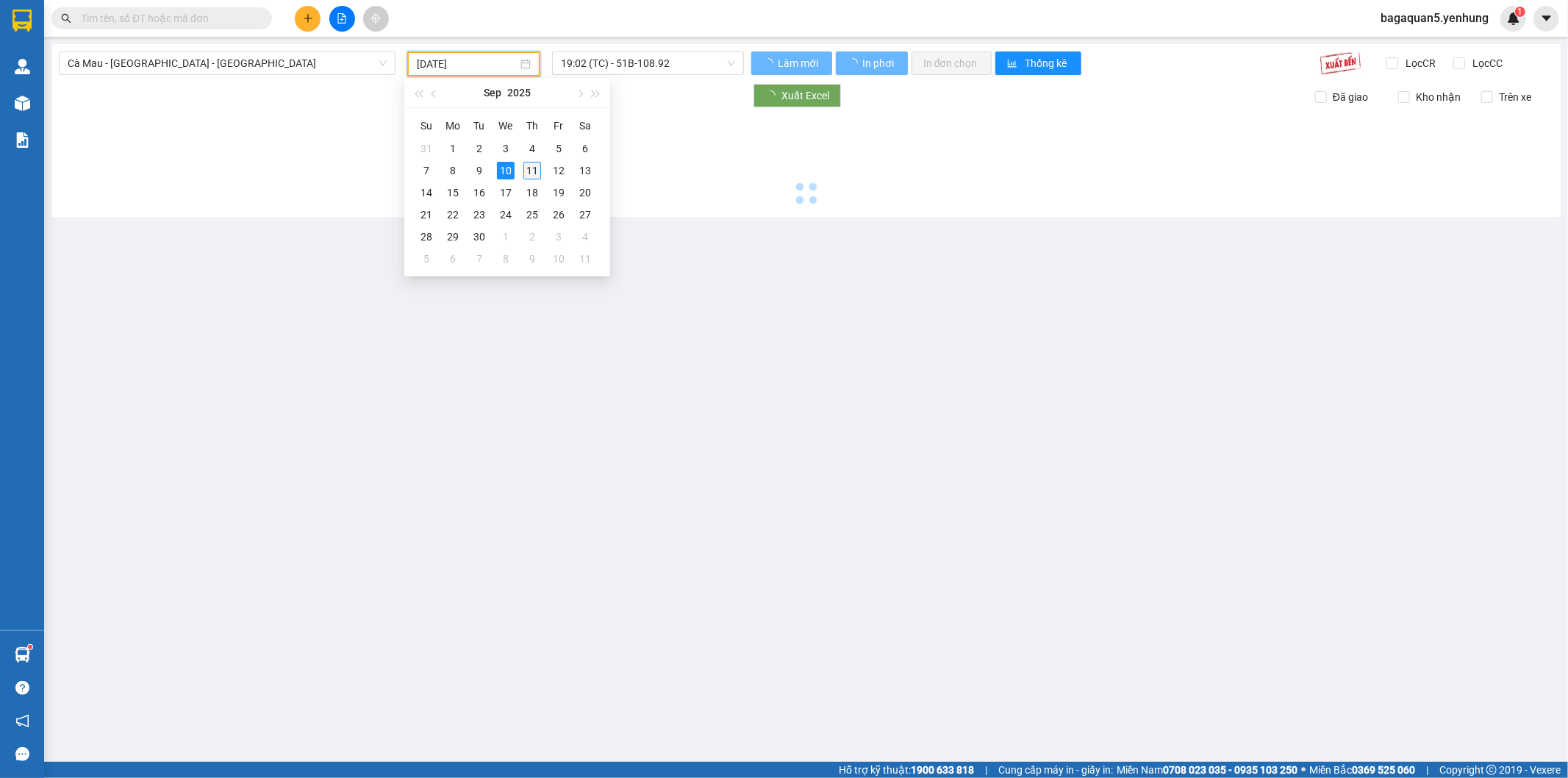
type input "[DATE]"
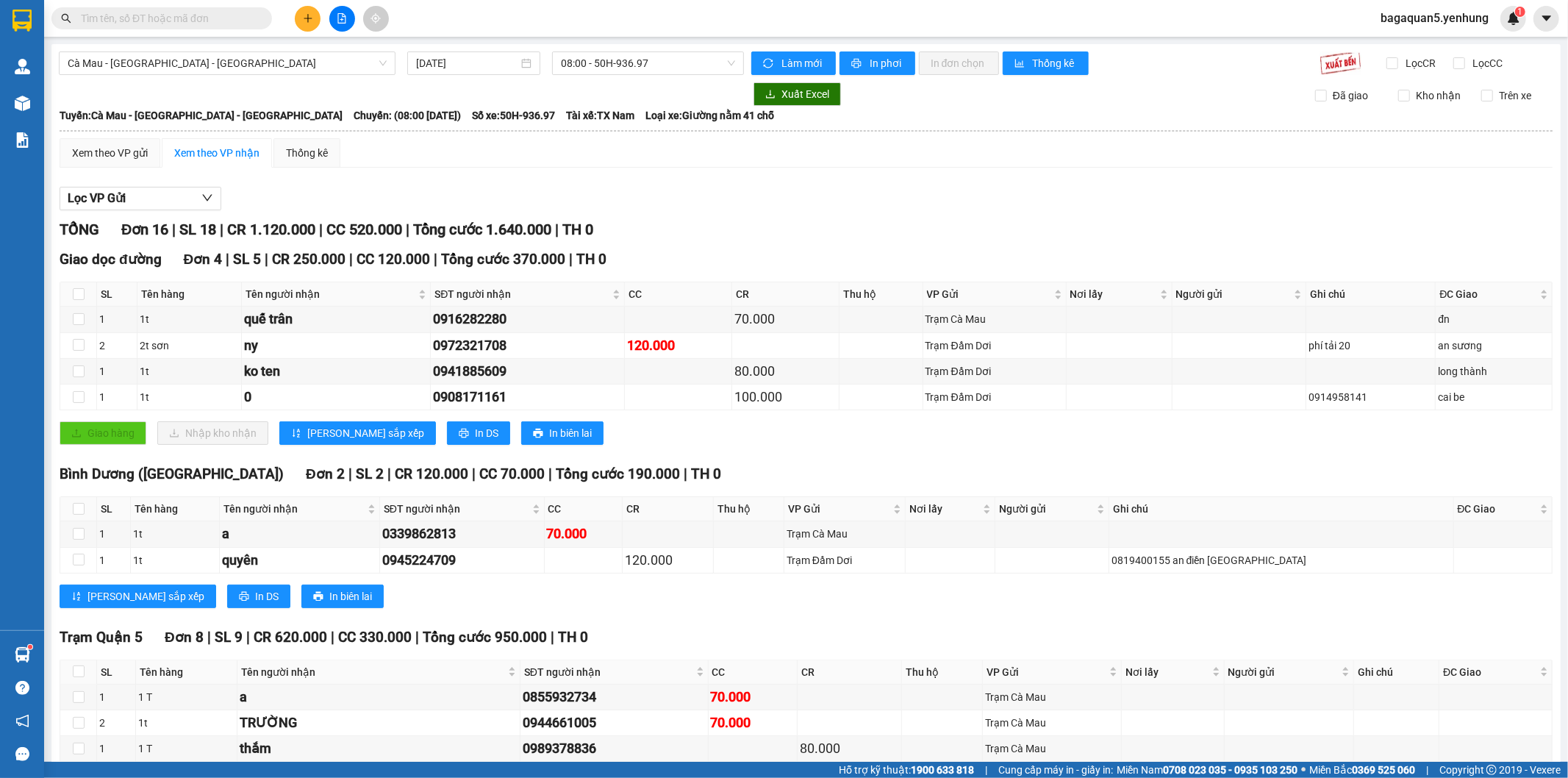
click at [566, 113] on span "Tài xế: TX Nam" at bounding box center [599, 115] width 68 height 16
